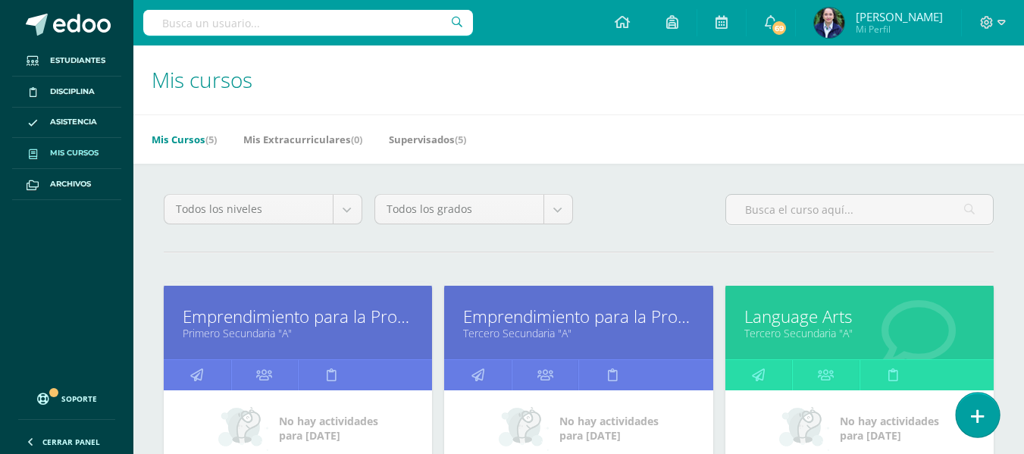
click at [977, 416] on icon at bounding box center [978, 416] width 14 height 17
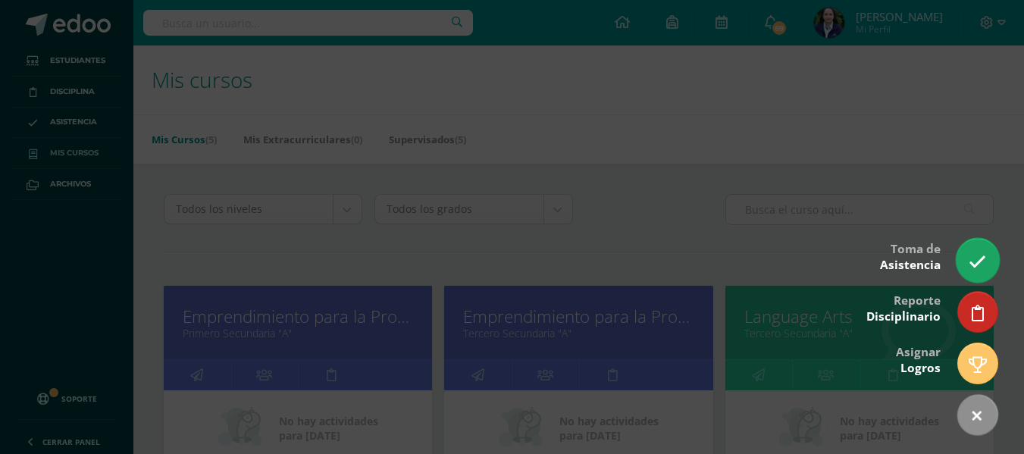
click at [976, 258] on icon at bounding box center [977, 261] width 17 height 17
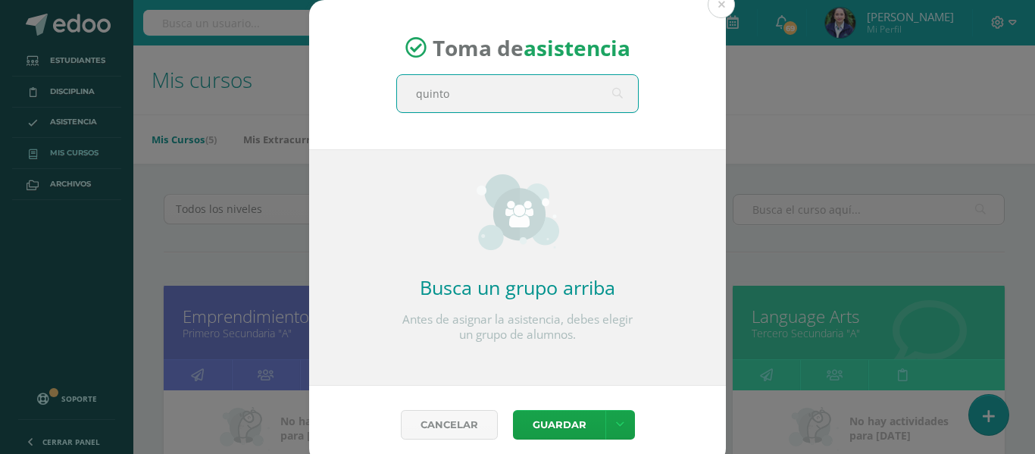
type input "quinto"
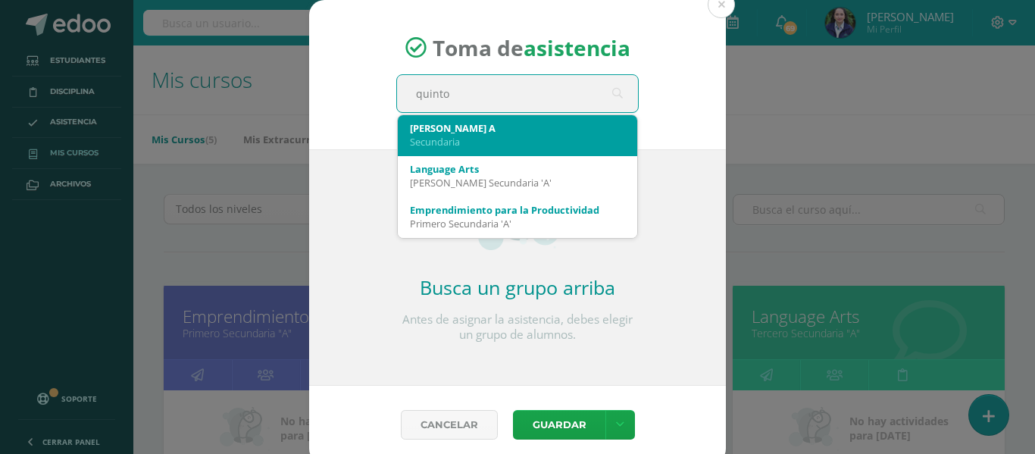
click at [478, 142] on div "Secundaria" at bounding box center [517, 142] width 215 height 14
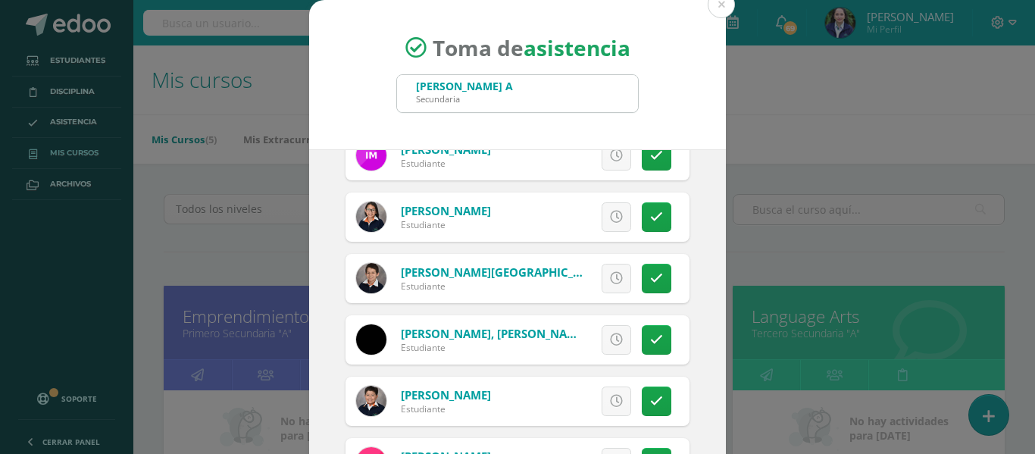
scroll to position [909, 0]
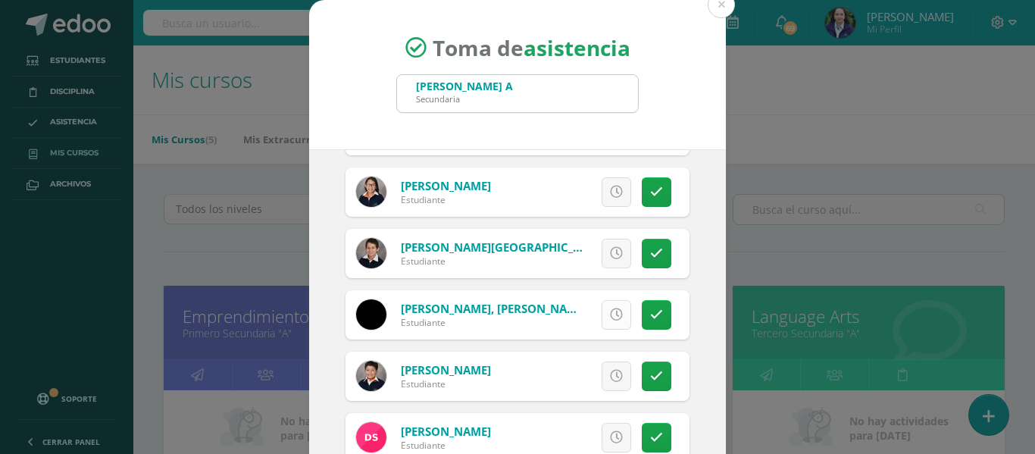
click at [610, 312] on icon at bounding box center [616, 314] width 13 height 13
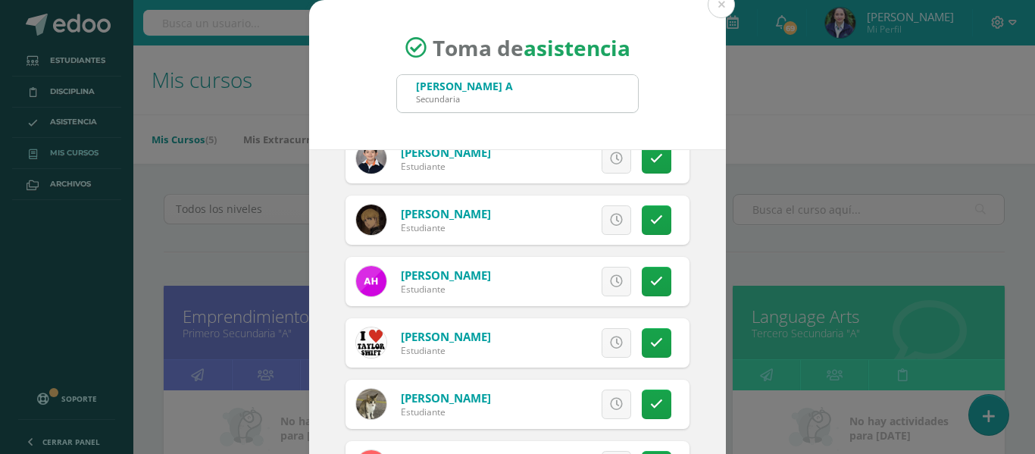
scroll to position [379, 0]
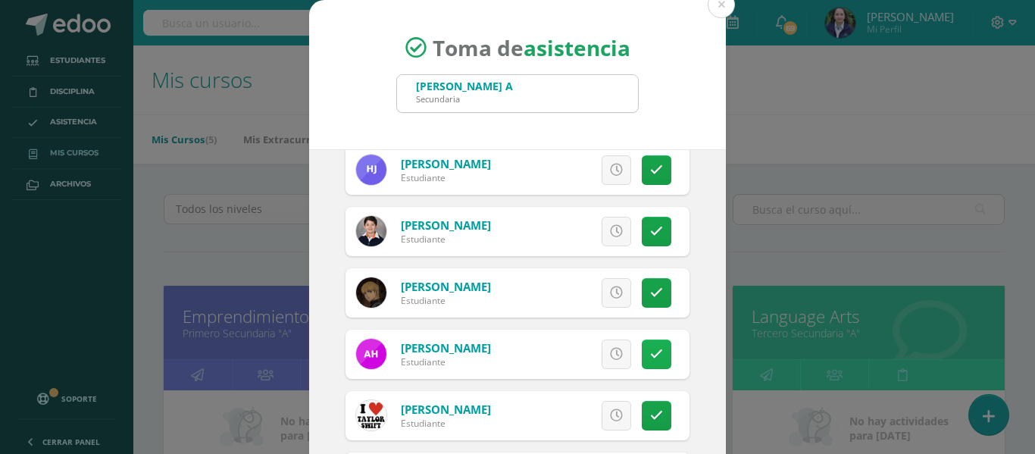
click at [650, 349] on icon at bounding box center [656, 354] width 13 height 13
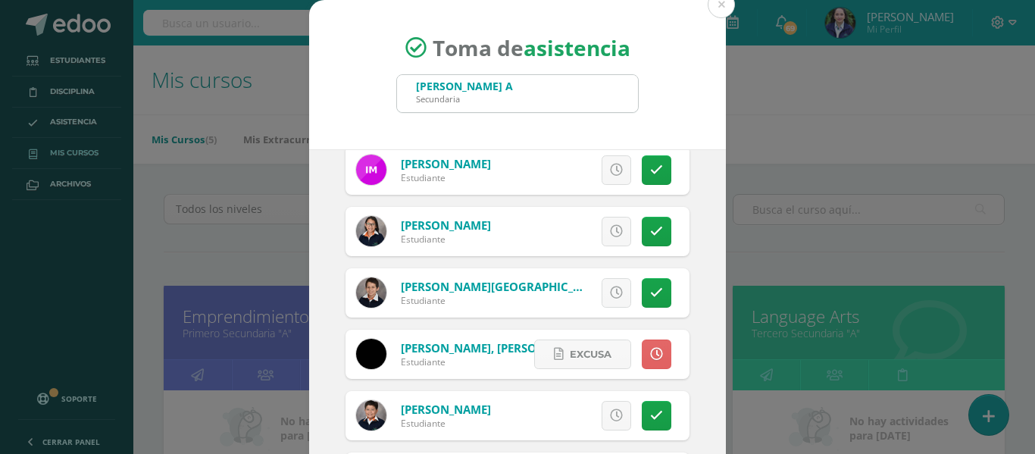
scroll to position [834, 0]
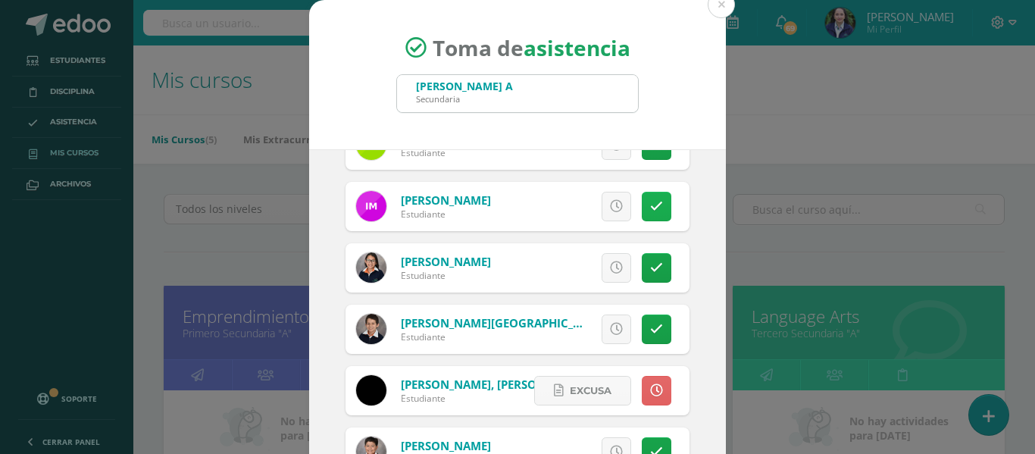
click at [642, 214] on link at bounding box center [657, 207] width 30 height 30
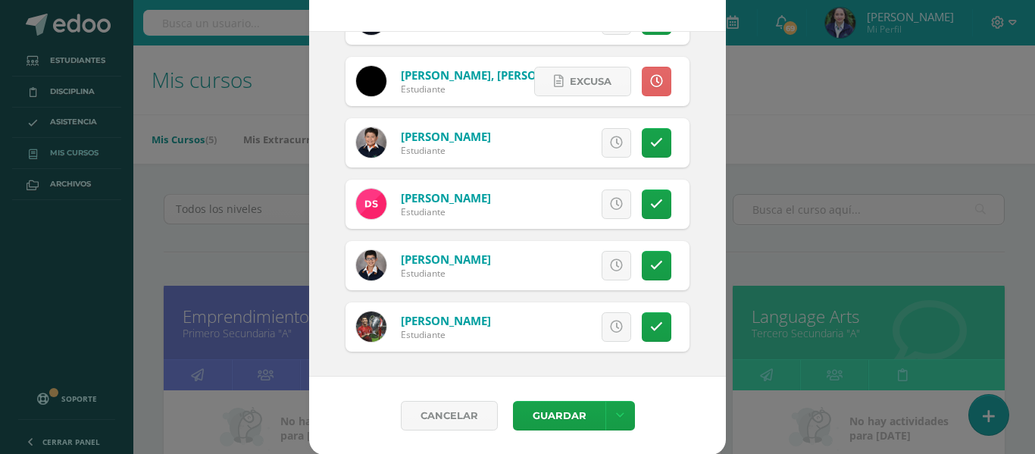
scroll to position [119, 0]
click at [650, 208] on icon at bounding box center [656, 203] width 13 height 13
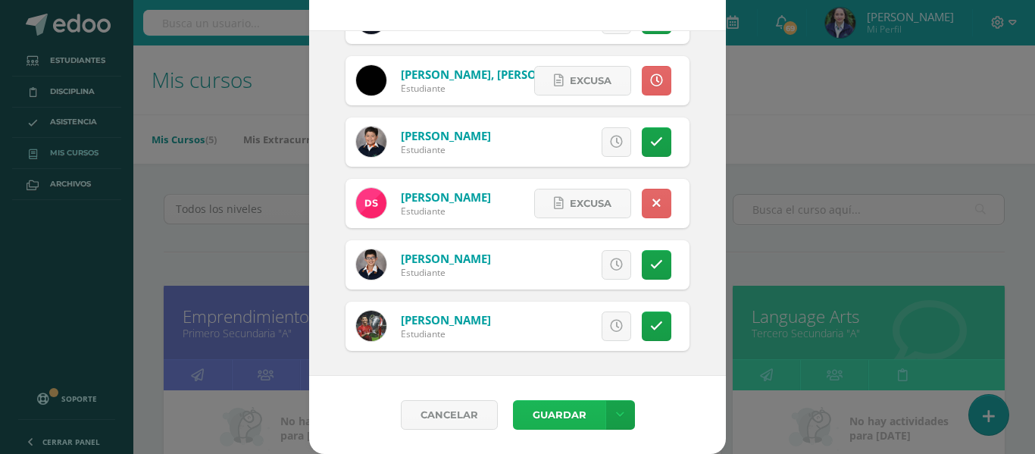
click at [534, 418] on button "Guardar" at bounding box center [559, 415] width 92 height 30
